Goal: Task Accomplishment & Management: Manage account settings

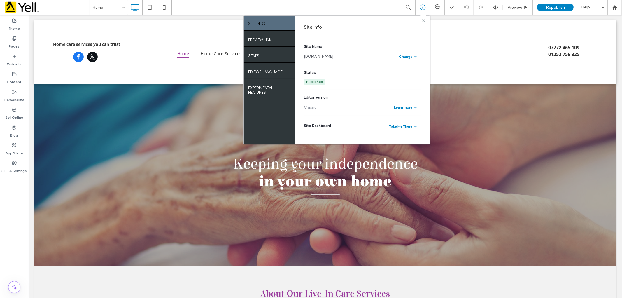
click at [424, 20] on use at bounding box center [423, 20] width 3 height 3
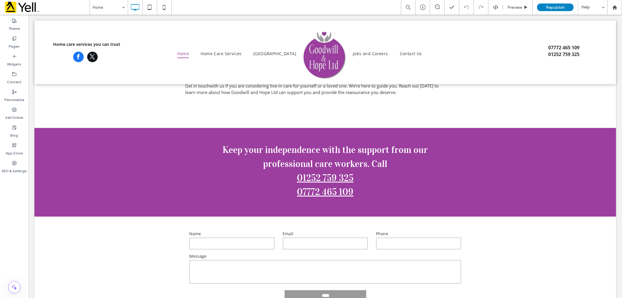
scroll to position [1494, 0]
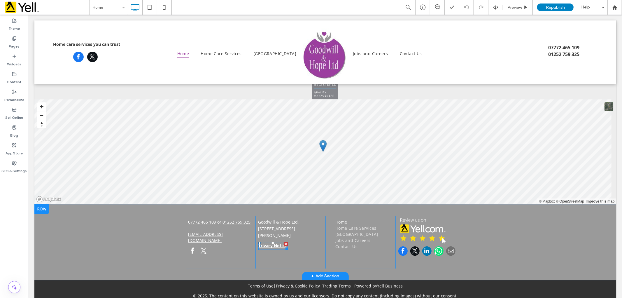
click at [265, 248] on link "Privacy Notice" at bounding box center [272, 245] width 29 height 6
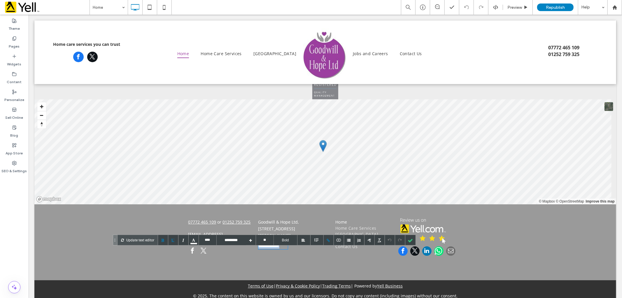
drag, startPoint x: 256, startPoint y: 250, endPoint x: 287, endPoint y: 251, distance: 31.2
click at [287, 251] on div "**********" at bounding box center [290, 242] width 70 height 53
click at [330, 241] on div at bounding box center [329, 240] width 10 height 10
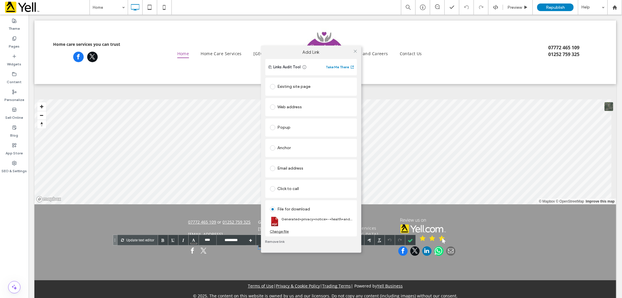
click at [328, 242] on link "Remove link" at bounding box center [311, 241] width 92 height 5
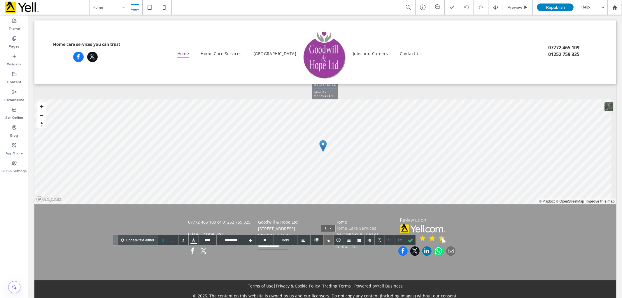
click at [329, 242] on div at bounding box center [329, 240] width 10 height 10
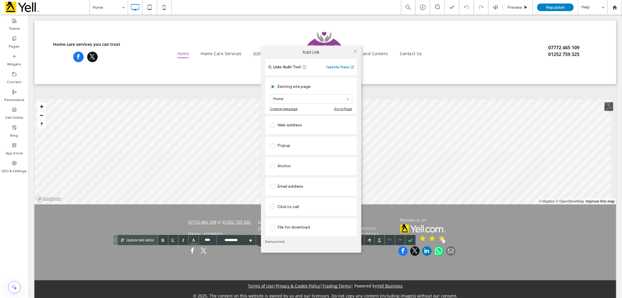
click at [272, 230] on div at bounding box center [274, 227] width 8 height 9
click at [272, 228] on span at bounding box center [272, 227] width 5 height 5
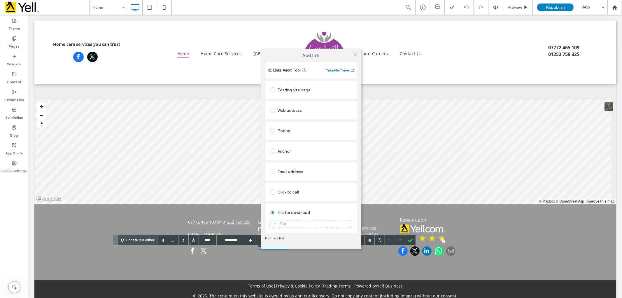
click at [278, 221] on div "File" at bounding box center [311, 223] width 82 height 5
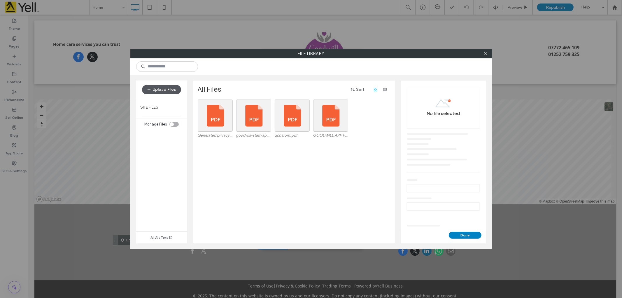
click at [172, 90] on button "Upload Files" at bounding box center [161, 89] width 39 height 9
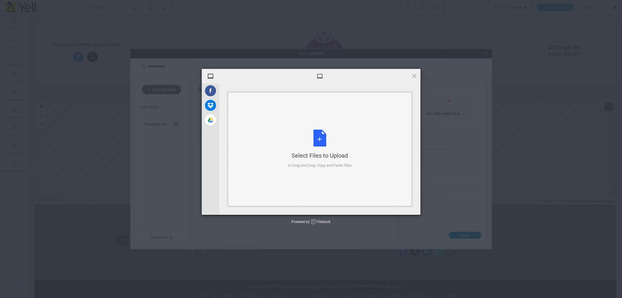
click at [322, 143] on div "Select Files to Upload or Drag and Drop, Copy and Paste Files" at bounding box center [320, 149] width 64 height 39
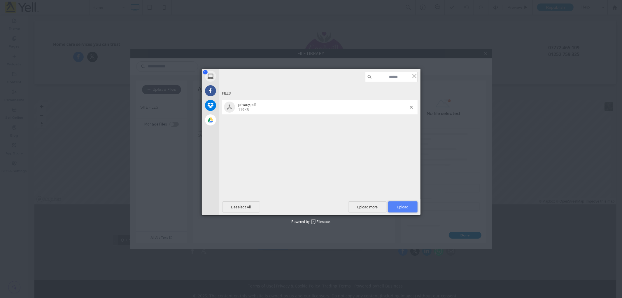
click at [409, 206] on span "Upload 1" at bounding box center [402, 206] width 29 height 11
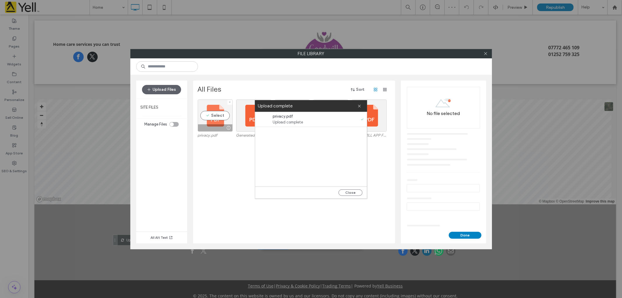
click at [220, 124] on div at bounding box center [215, 127] width 34 height 7
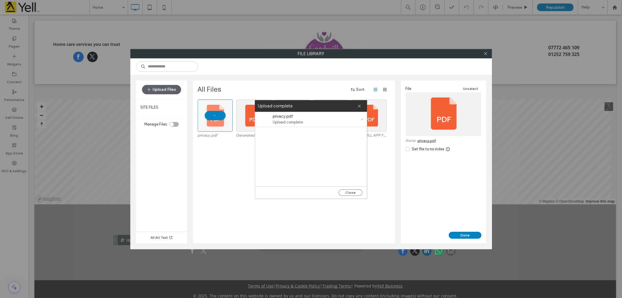
click at [466, 229] on div "File Unselect Name: privacy.pdf Set file to no index" at bounding box center [443, 156] width 85 height 151
click at [465, 232] on button "Done" at bounding box center [465, 235] width 33 height 7
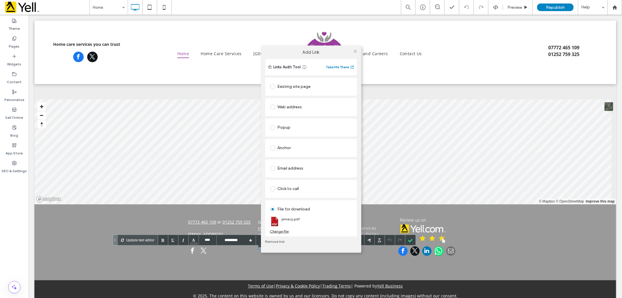
click at [469, 142] on div "Add Link Links Audit Tool Take Me There Existing site page Home Create new page…" at bounding box center [311, 149] width 622 height 298
click at [355, 51] on use at bounding box center [355, 51] width 3 height 3
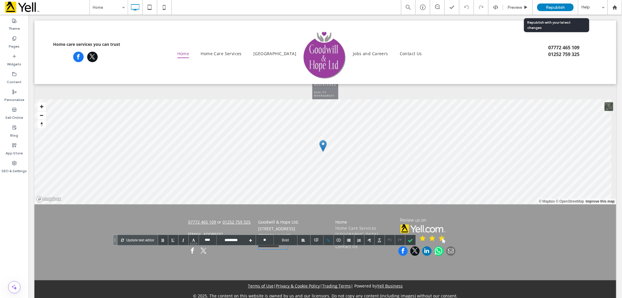
click at [554, 7] on span "Republish" at bounding box center [555, 7] width 19 height 5
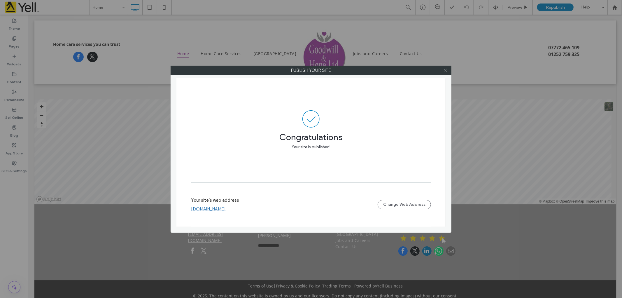
click at [445, 72] on icon at bounding box center [445, 70] width 4 height 4
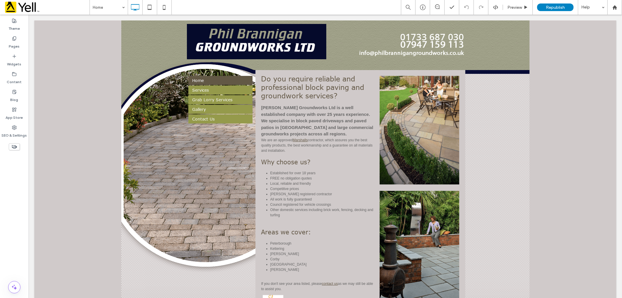
click at [188, 207] on div "${text} Home Services Grab Lorry Services Gallery Contact Us" at bounding box center [220, 213] width 70 height 287
click at [211, 157] on div "${text} Home Services Grab Lorry Services Gallery Contact Us" at bounding box center [220, 213] width 70 height 287
click at [311, 188] on li "Competitive prices" at bounding box center [322, 188] width 104 height 5
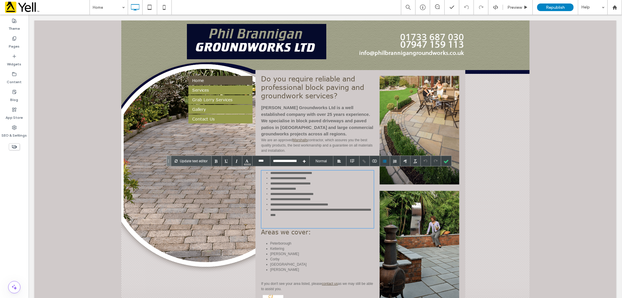
type input "****"
click at [307, 127] on div "Phil Brannigan Groundworks Ltd is a well established company with over 25 years…" at bounding box center [317, 120] width 113 height 33
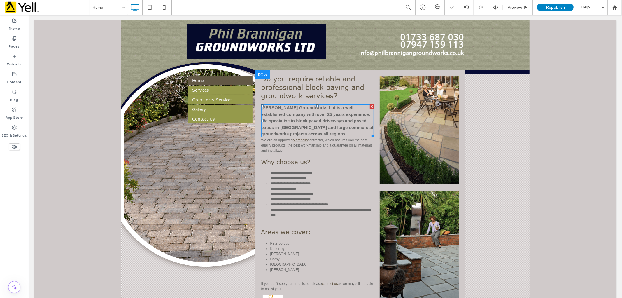
click at [325, 121] on div "Phil Brannigan Groundworks Ltd is a well established company with over 25 years…" at bounding box center [317, 120] width 113 height 33
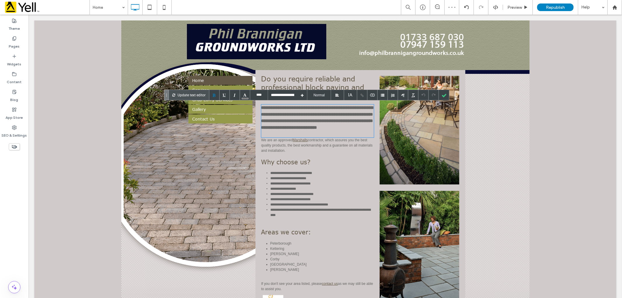
click at [424, 162] on img at bounding box center [420, 130] width 80 height 109
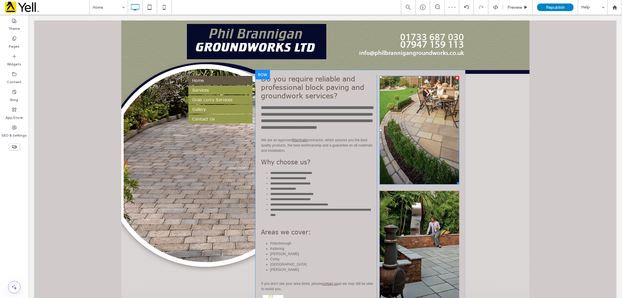
click at [422, 160] on img at bounding box center [420, 130] width 80 height 109
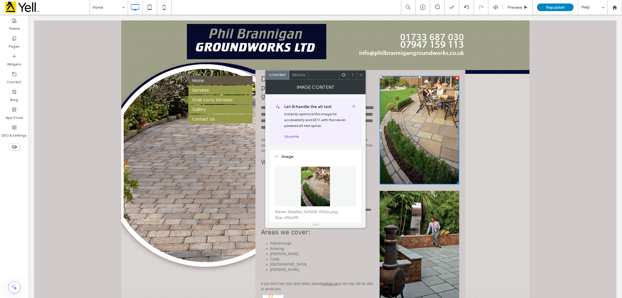
click at [360, 74] on icon at bounding box center [361, 75] width 4 height 4
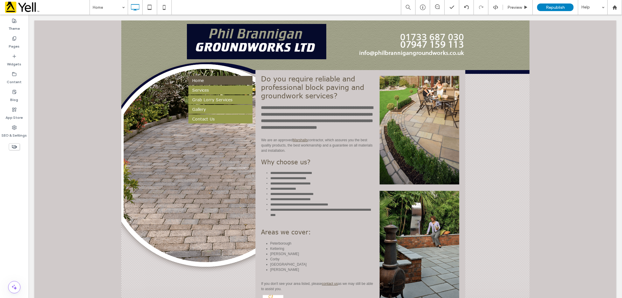
click at [211, 174] on div "${text} Home Services Grab Lorry Services Gallery Contact Us" at bounding box center [220, 213] width 70 height 287
click at [205, 173] on div "${text} Home Services Grab Lorry Services Gallery Contact Us" at bounding box center [220, 213] width 70 height 287
click at [203, 173] on div "${text} Home Services Grab Lorry Services Gallery Contact Us" at bounding box center [220, 213] width 70 height 287
click at [165, 141] on div "**********" at bounding box center [325, 221] width 582 height 302
click at [149, 108] on div "**********" at bounding box center [325, 221] width 582 height 302
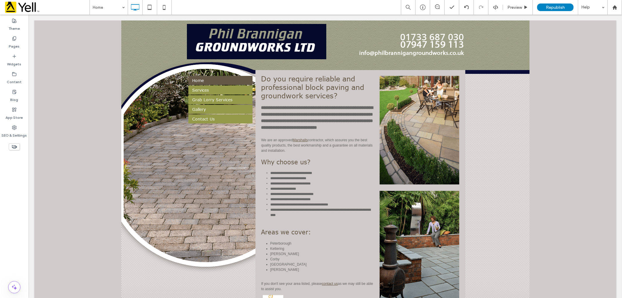
click at [146, 114] on div "**********" at bounding box center [325, 221] width 582 height 302
click at [164, 174] on div "**********" at bounding box center [325, 221] width 582 height 302
drag, startPoint x: 187, startPoint y: 180, endPoint x: 200, endPoint y: 179, distance: 12.6
click at [191, 181] on div "**********" at bounding box center [325, 213] width 283 height 287
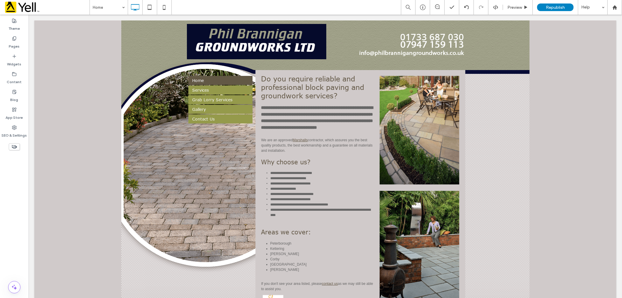
drag, startPoint x: 200, startPoint y: 179, endPoint x: 205, endPoint y: 173, distance: 7.4
click at [202, 176] on div "${text} Home Services Grab Lorry Services Gallery Contact Us" at bounding box center [220, 213] width 70 height 287
click at [205, 173] on div "${text} Home Services Grab Lorry Services Gallery Contact Us" at bounding box center [220, 213] width 70 height 287
drag, startPoint x: 205, startPoint y: 170, endPoint x: 209, endPoint y: 160, distance: 10.8
click at [206, 169] on div "${text} Home Services Grab Lorry Services Gallery Contact Us" at bounding box center [220, 213] width 70 height 287
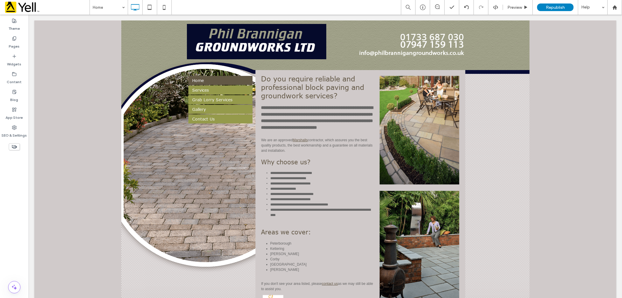
drag, startPoint x: 209, startPoint y: 160, endPoint x: 232, endPoint y: 150, distance: 25.4
click at [216, 153] on div "${text} Home Services Grab Lorry Services Gallery Contact Us" at bounding box center [220, 213] width 70 height 287
click at [233, 150] on div "${text} Home Services Grab Lorry Services Gallery Contact Us" at bounding box center [220, 213] width 70 height 287
drag, startPoint x: 232, startPoint y: 152, endPoint x: 214, endPoint y: 150, distance: 17.9
click at [228, 152] on div "${text} Home Services Grab Lorry Services Gallery Contact Us" at bounding box center [220, 213] width 70 height 287
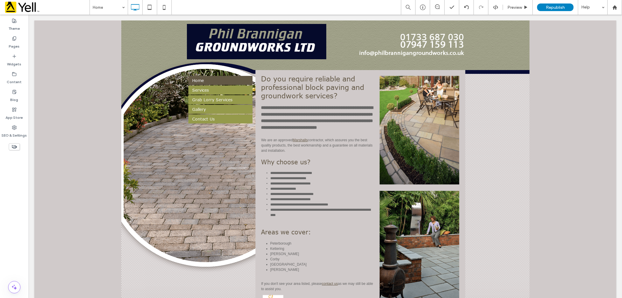
drag, startPoint x: 214, startPoint y: 150, endPoint x: 200, endPoint y: 154, distance: 15.4
click at [207, 154] on div "${text} Home Services Grab Lorry Services Gallery Contact Us" at bounding box center [220, 213] width 70 height 287
drag, startPoint x: 200, startPoint y: 154, endPoint x: 202, endPoint y: 157, distance: 3.7
click at [202, 156] on div "${text} Home Services Grab Lorry Services Gallery Contact Us" at bounding box center [220, 213] width 70 height 287
drag, startPoint x: 204, startPoint y: 157, endPoint x: 368, endPoint y: 148, distance: 164.2
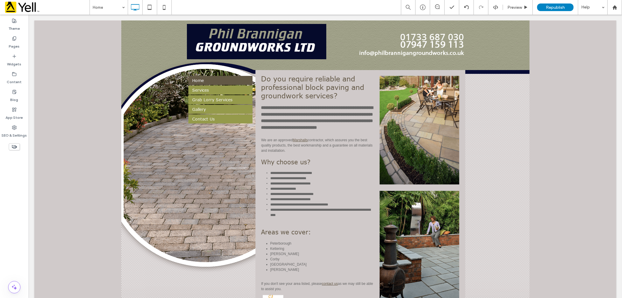
click at [230, 158] on div "${text} Home Services Grab Lorry Services Gallery Contact Us" at bounding box center [220, 213] width 70 height 287
click at [394, 142] on img at bounding box center [420, 130] width 80 height 109
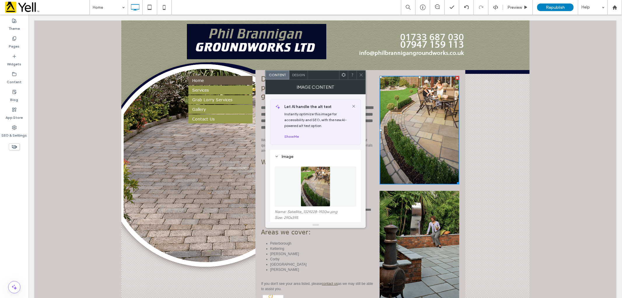
click at [361, 75] on icon at bounding box center [361, 75] width 4 height 4
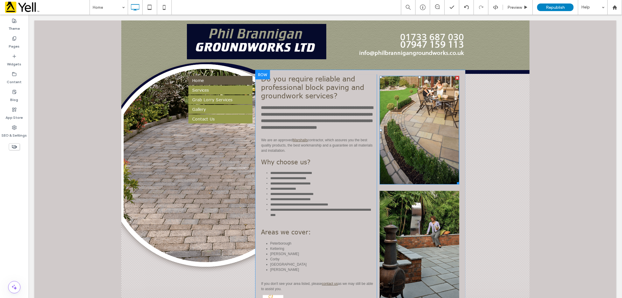
click at [415, 157] on img at bounding box center [420, 130] width 80 height 109
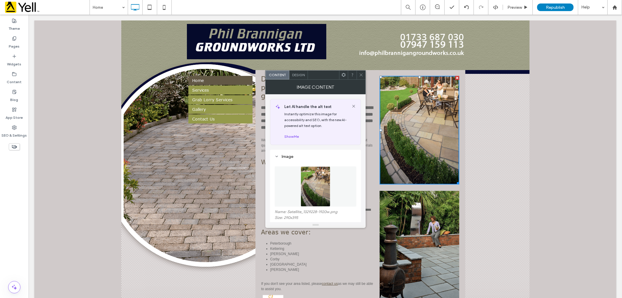
click at [360, 77] on span at bounding box center [361, 75] width 4 height 9
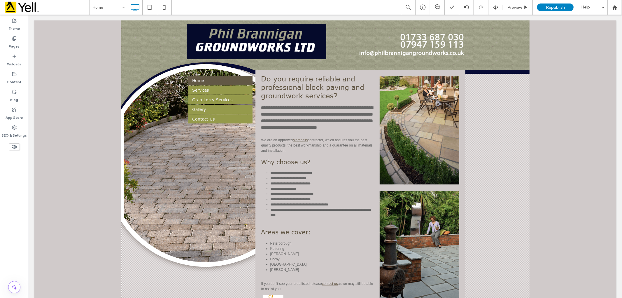
click at [185, 145] on div "${text} Home Services Grab Lorry Services Gallery Contact Us" at bounding box center [220, 213] width 70 height 287
drag, startPoint x: 146, startPoint y: 124, endPoint x: 177, endPoint y: 216, distance: 97.7
click at [177, 216] on div "**********" at bounding box center [325, 221] width 582 height 302
drag, startPoint x: 144, startPoint y: 202, endPoint x: 155, endPoint y: 202, distance: 10.8
click at [150, 204] on div "**********" at bounding box center [325, 221] width 582 height 302
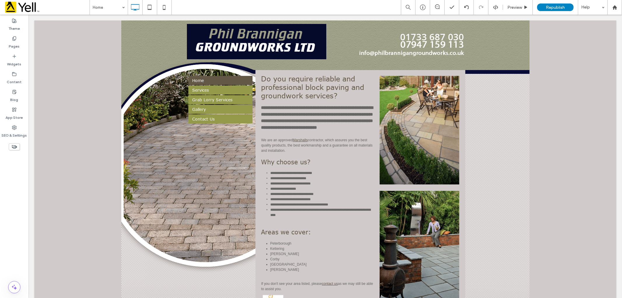
drag, startPoint x: 159, startPoint y: 208, endPoint x: 234, endPoint y: 171, distance: 83.4
click at [200, 213] on div "**********" at bounding box center [325, 221] width 582 height 302
click at [424, 44] on img at bounding box center [325, 45] width 283 height 50
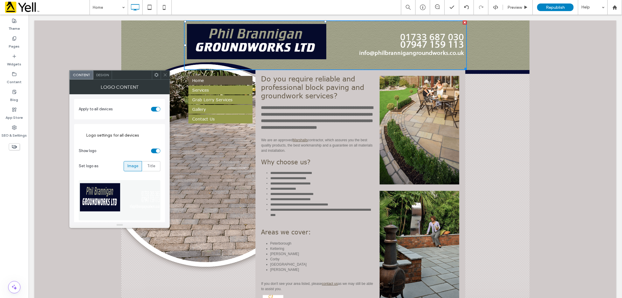
click at [424, 43] on img at bounding box center [325, 45] width 283 height 50
click at [165, 74] on icon at bounding box center [165, 75] width 4 height 4
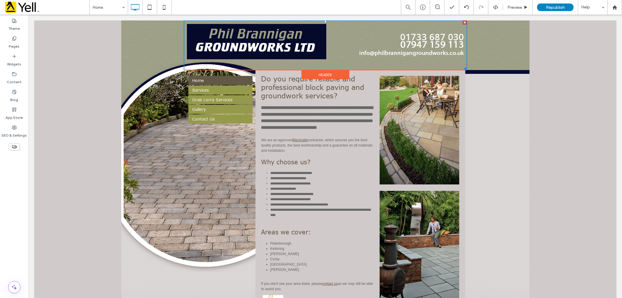
click at [400, 39] on img at bounding box center [325, 45] width 283 height 50
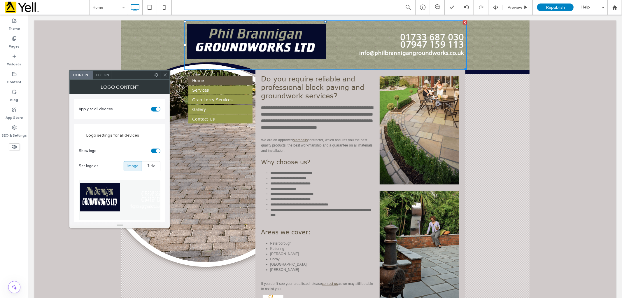
click at [163, 75] on icon at bounding box center [165, 75] width 4 height 4
